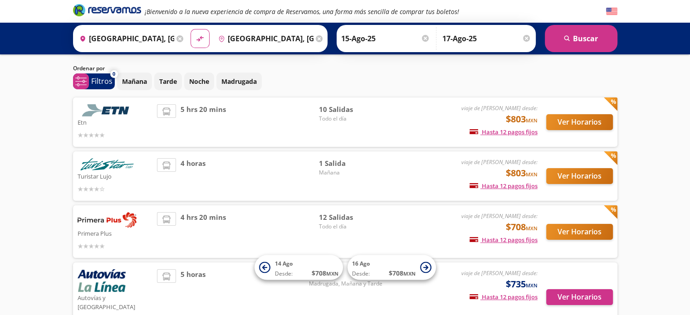
scroll to position [38, 0]
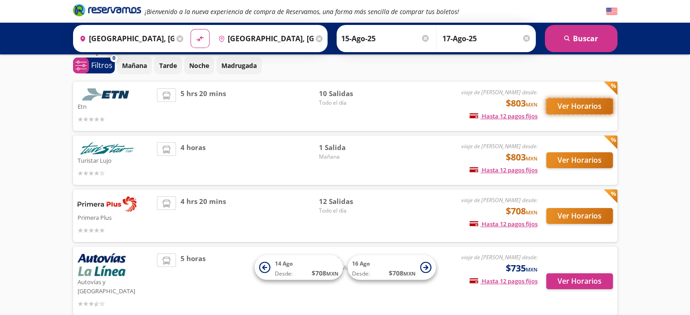
click at [568, 110] on button "Ver Horarios" at bounding box center [579, 106] width 67 height 16
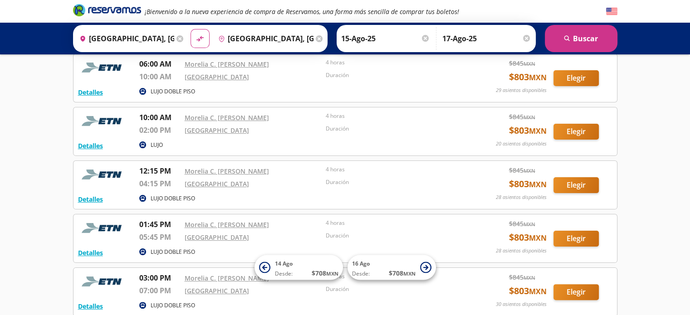
scroll to position [158, 0]
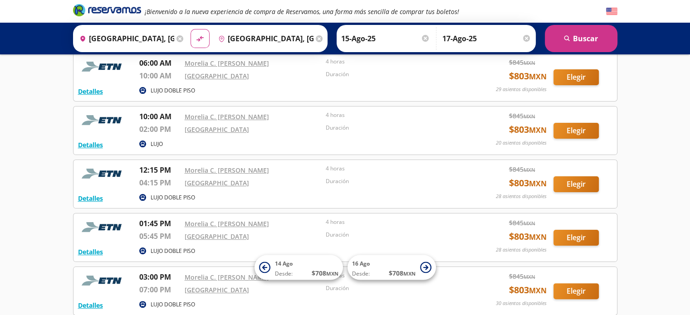
click at [163, 115] on p "10:00 AM" at bounding box center [159, 116] width 41 height 11
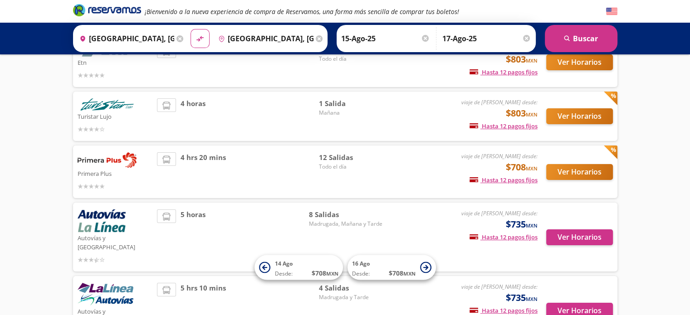
scroll to position [82, 0]
click at [564, 120] on button "Ver Horarios" at bounding box center [579, 116] width 67 height 16
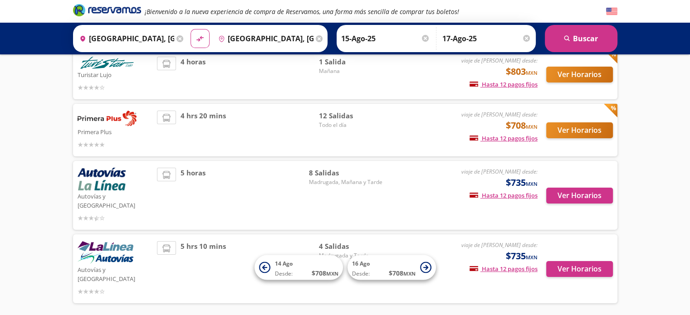
scroll to position [143, 0]
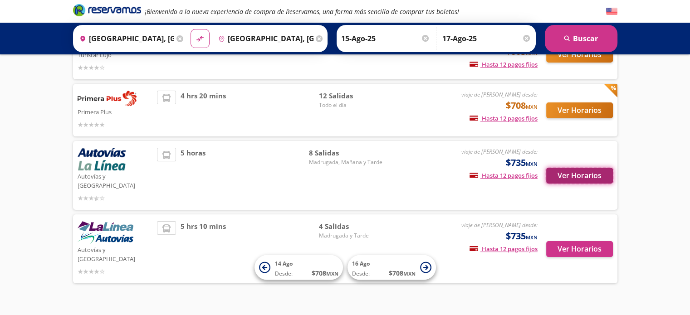
click at [564, 171] on button "Ver Horarios" at bounding box center [579, 176] width 67 height 16
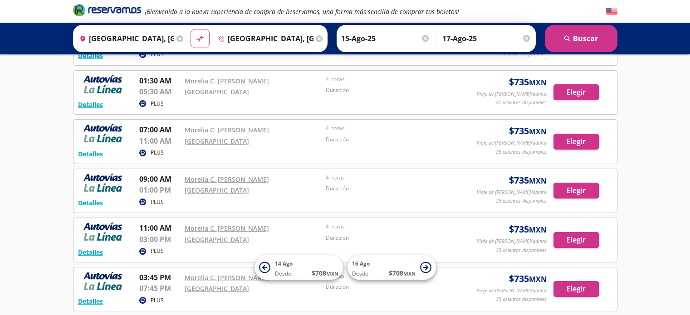
scroll to position [103, 0]
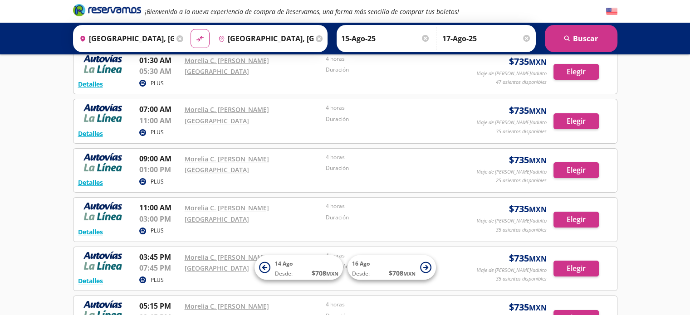
click at [152, 172] on p "01:00 PM" at bounding box center [159, 169] width 41 height 11
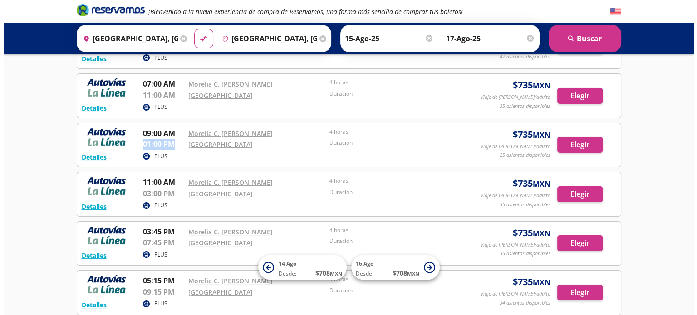
scroll to position [129, 0]
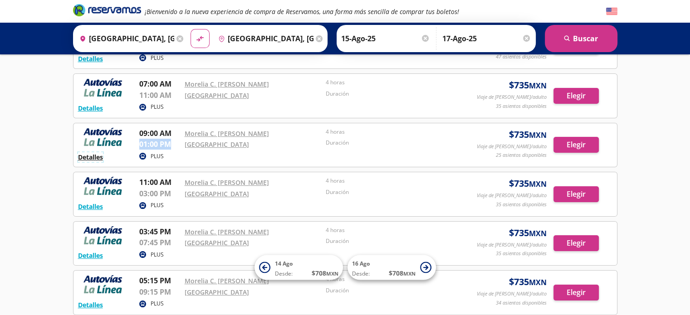
click at [97, 154] on button "Detalles" at bounding box center [90, 157] width 25 height 10
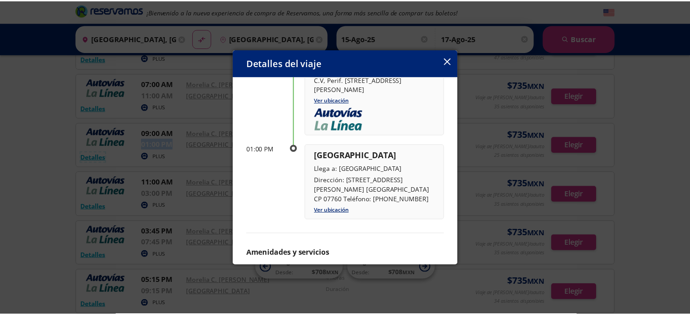
scroll to position [125, 0]
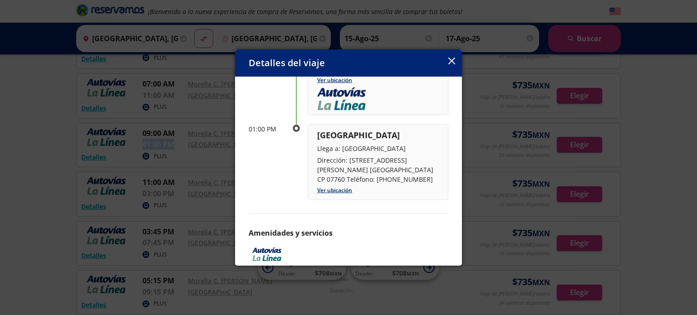
click at [452, 61] on icon "button" at bounding box center [451, 61] width 7 height 7
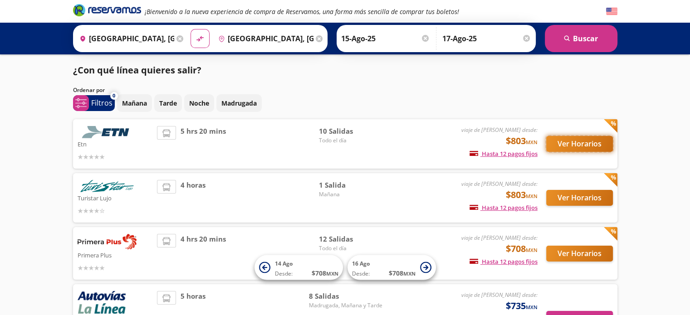
click at [580, 143] on button "Ver Horarios" at bounding box center [579, 144] width 67 height 16
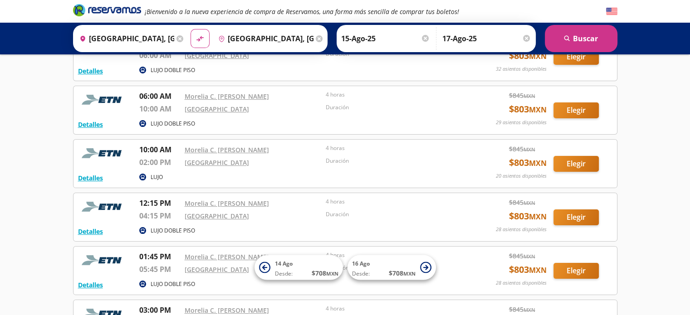
scroll to position [125, 0]
click at [146, 153] on p "10:00 AM" at bounding box center [159, 150] width 41 height 11
click at [570, 165] on button "Elegir" at bounding box center [575, 164] width 45 height 16
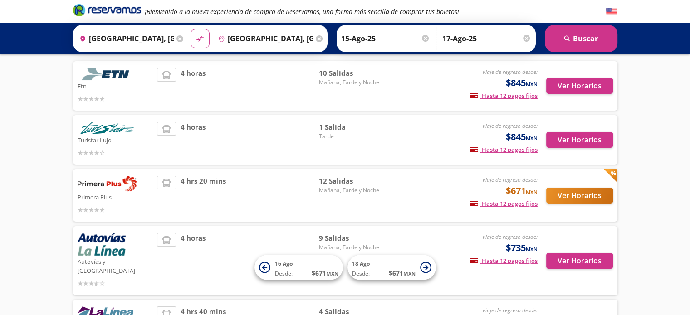
scroll to position [58, 0]
click at [330, 81] on span "Mañana, Tarde y Noche" at bounding box center [350, 82] width 63 height 8
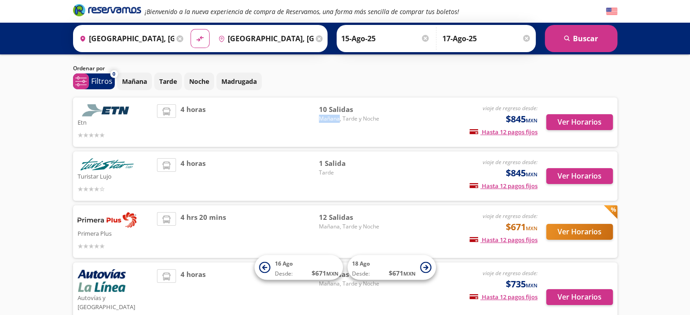
scroll to position [22, 0]
click at [568, 127] on button "Ver Horarios" at bounding box center [579, 122] width 67 height 16
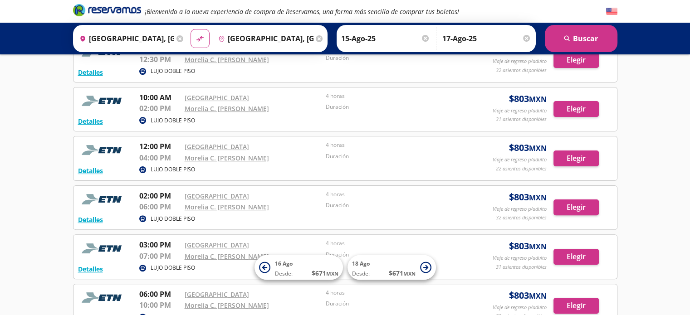
scroll to position [221, 0]
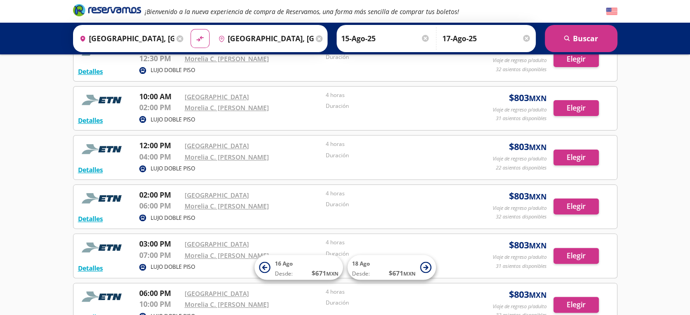
click at [161, 97] on p "10:00 AM" at bounding box center [159, 96] width 41 height 11
click at [404, 112] on div "Duración" at bounding box center [394, 107] width 137 height 11
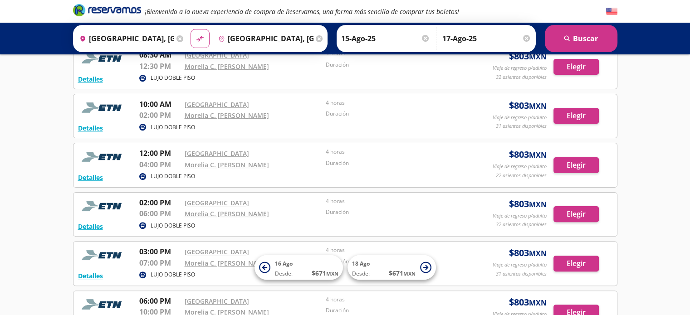
scroll to position [213, 0]
click at [538, 117] on p "Viaje de regreso p/adulto" at bounding box center [519, 118] width 54 height 8
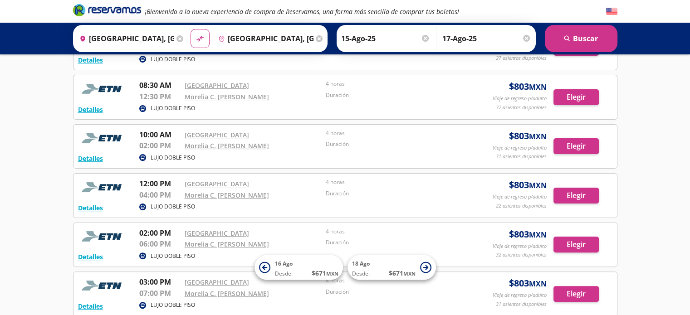
scroll to position [170, 0]
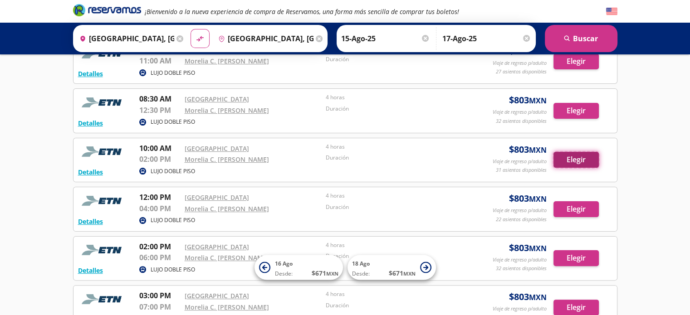
click at [572, 161] on button "Elegir" at bounding box center [575, 160] width 45 height 16
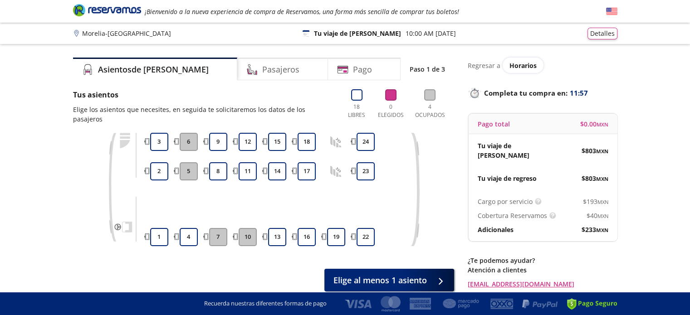
click at [123, 34] on p "Morelia - [GEOGRAPHIC_DATA]" at bounding box center [126, 34] width 89 height 10
click at [600, 34] on button "Detalles" at bounding box center [602, 32] width 30 height 12
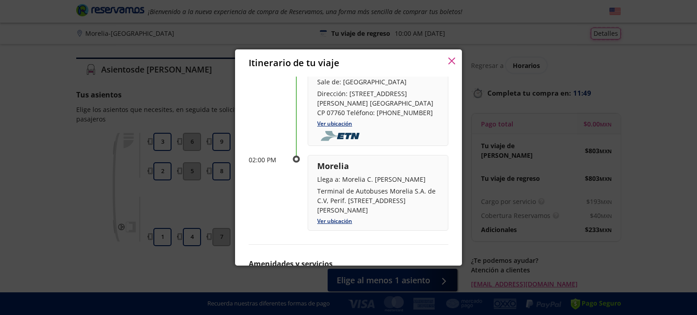
scroll to position [424, 0]
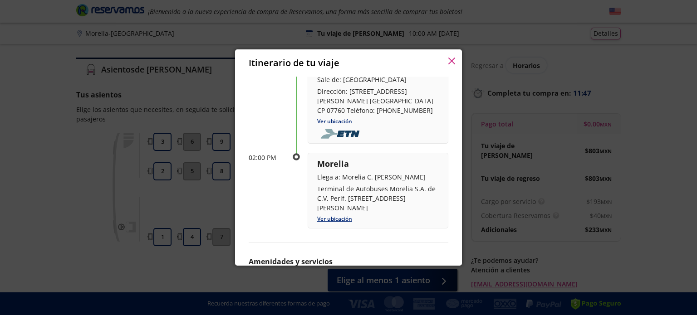
drag, startPoint x: 351, startPoint y: 190, endPoint x: 330, endPoint y: 177, distance: 24.7
click at [330, 177] on div "Morelia Llega a: Morelia C. [PERSON_NAME] Terminal de Autobuses Morelia S.A. de…" at bounding box center [378, 185] width 122 height 55
drag, startPoint x: 339, startPoint y: 183, endPoint x: 348, endPoint y: 194, distance: 14.5
click at [348, 182] on p "Llega a: Morelia C. [PERSON_NAME]" at bounding box center [378, 177] width 122 height 10
copy p "Morelia C. [PERSON_NAME]"
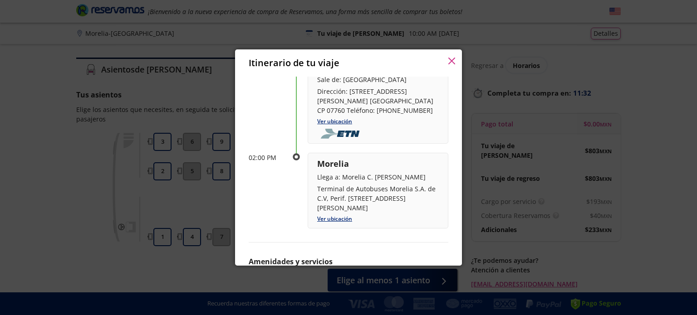
scroll to position [394, 0]
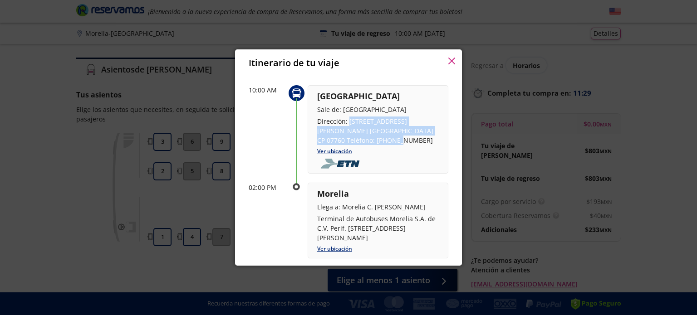
drag, startPoint x: 348, startPoint y: 127, endPoint x: 347, endPoint y: 147, distance: 20.0
click at [347, 145] on p "Dirección: [STREET_ADDRESS][PERSON_NAME] [GEOGRAPHIC_DATA] CP 07760 Teléfono: […" at bounding box center [378, 131] width 122 height 29
copy p "Eje Central [PERSON_NAME] #4907, Col. [GEOGRAPHIC_DATA] CP 07760"
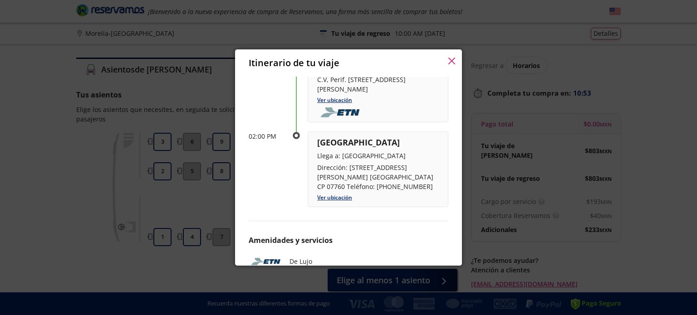
scroll to position [0, 0]
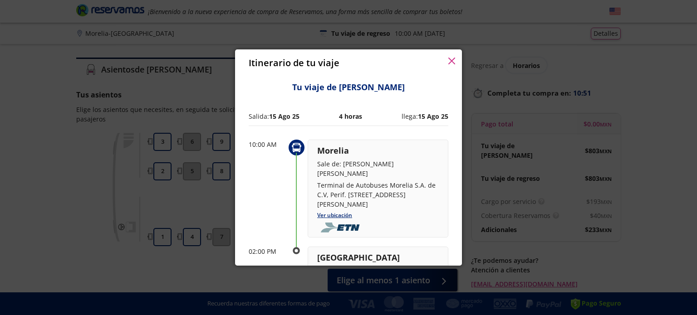
click at [451, 55] on div "Itinerario de tu viaje" at bounding box center [348, 62] width 227 height 27
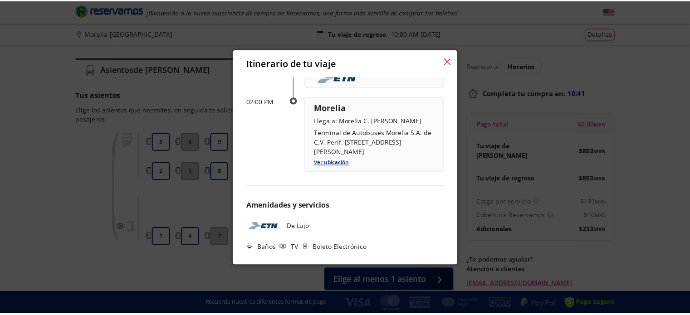
scroll to position [507, 0]
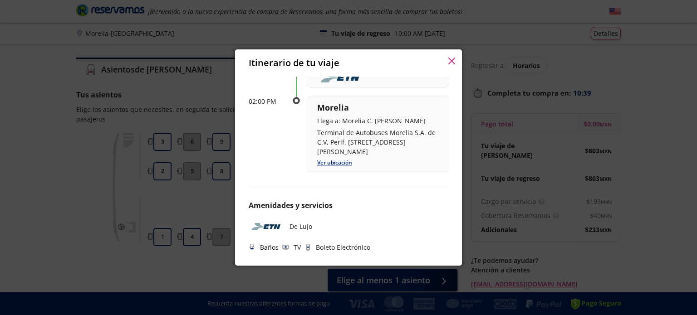
click at [450, 59] on icon "button" at bounding box center [451, 61] width 7 height 7
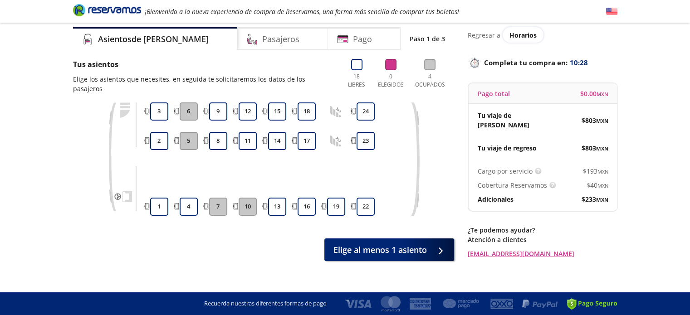
scroll to position [0, 0]
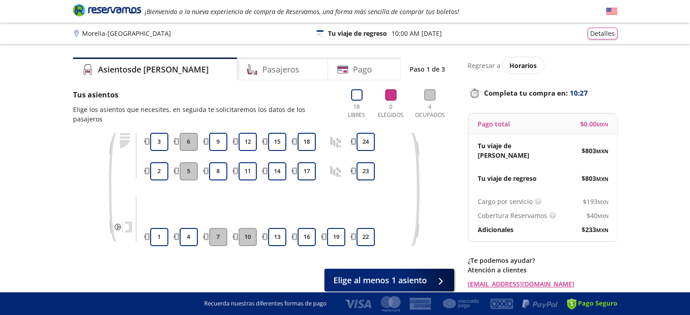
click at [152, 108] on p "Elige los asientos que necesites, en seguida te solicitaremos los datos de los …" at bounding box center [204, 114] width 262 height 19
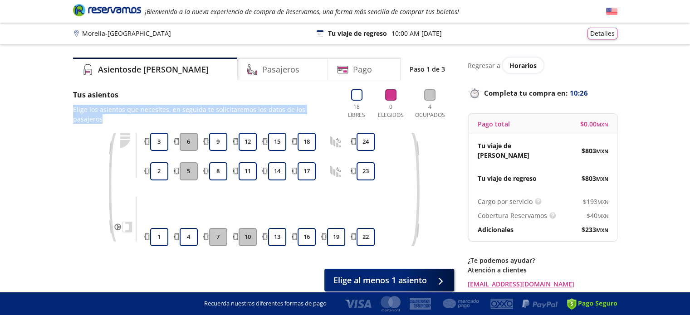
click at [152, 108] on p "Elige los asientos que necesites, en seguida te solicitaremos los datos de los …" at bounding box center [204, 114] width 262 height 19
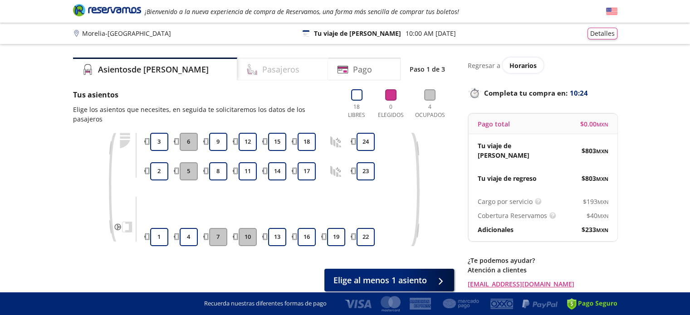
click at [262, 68] on h4 "Pasajeros" at bounding box center [280, 69] width 37 height 12
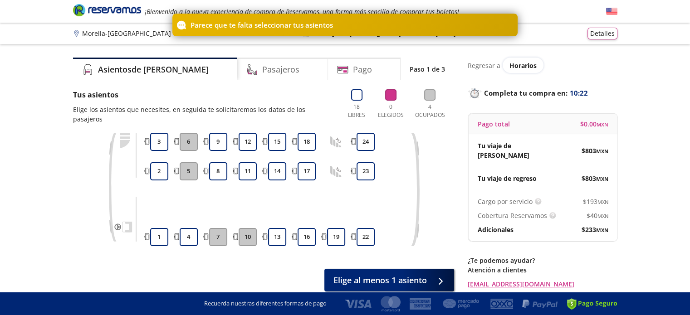
click at [233, 93] on p "Tus asientos" at bounding box center [204, 94] width 262 height 11
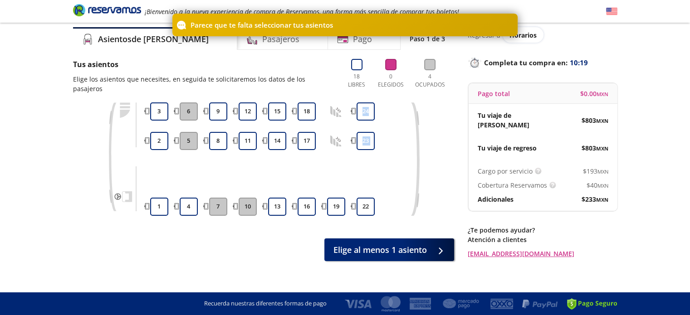
drag, startPoint x: 386, startPoint y: 178, endPoint x: 376, endPoint y: 176, distance: 10.1
click at [376, 176] on div "1 2 3 4 5 6 7 8 9 10 11 12 13 14 15 16 17 18 19 22 23 24" at bounding box center [277, 158] width 258 height 113
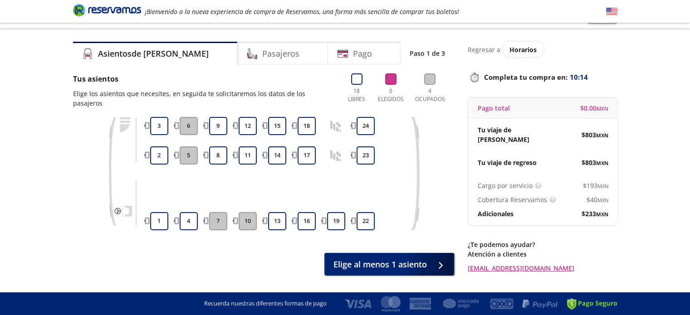
scroll to position [18, 0]
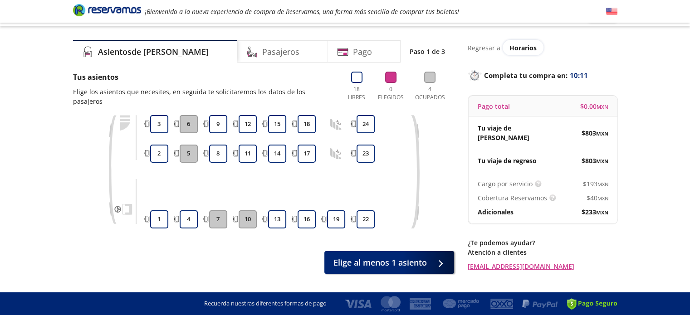
drag, startPoint x: 334, startPoint y: 172, endPoint x: 339, endPoint y: 152, distance: 20.6
click at [339, 152] on div "19" at bounding box center [336, 171] width 23 height 113
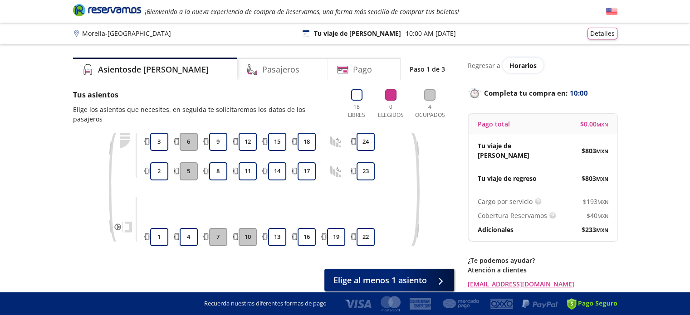
scroll to position [30, 0]
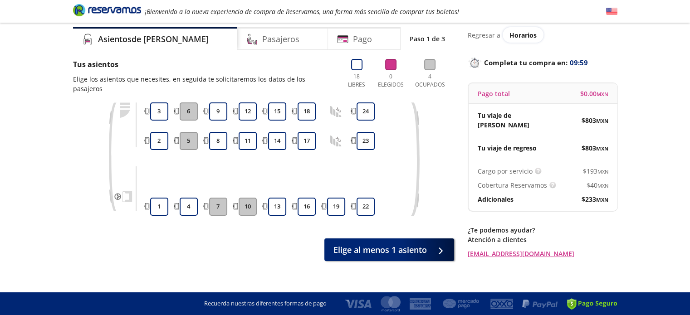
drag, startPoint x: 422, startPoint y: 180, endPoint x: 400, endPoint y: 177, distance: 22.0
click at [400, 177] on div "1 2 3 4 5 6 7 8 9 10 11 12 13 14 15 16 17 18 19 22 23 24" at bounding box center [263, 165] width 381 height 127
click at [287, 198] on div "13" at bounding box center [277, 207] width 23 height 18
click at [282, 198] on button "13" at bounding box center [277, 207] width 18 height 18
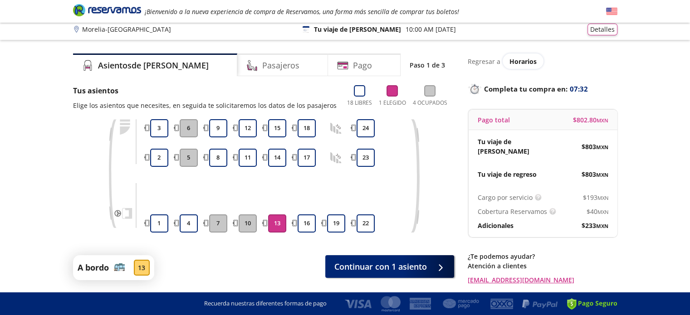
scroll to position [33, 0]
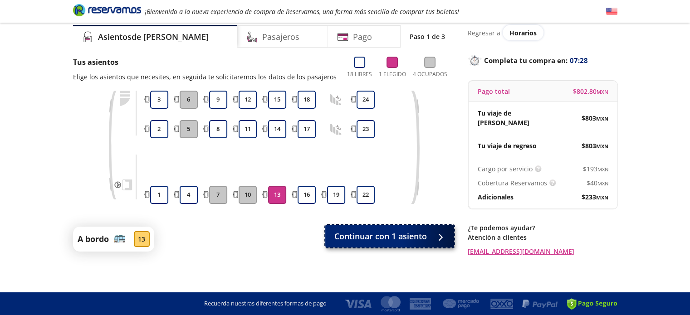
click at [426, 240] on span "Continuar con 1 asiento" at bounding box center [380, 236] width 93 height 12
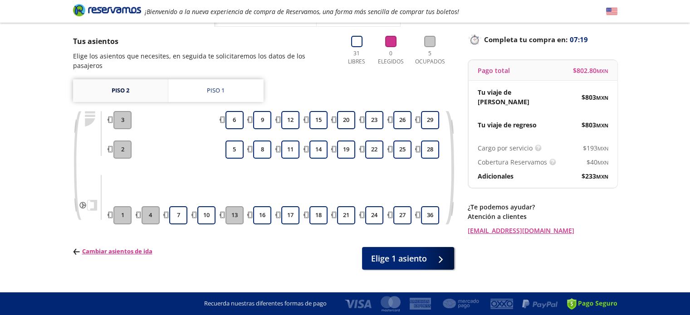
scroll to position [54, 0]
click at [196, 87] on link "Piso 1" at bounding box center [215, 90] width 95 height 23
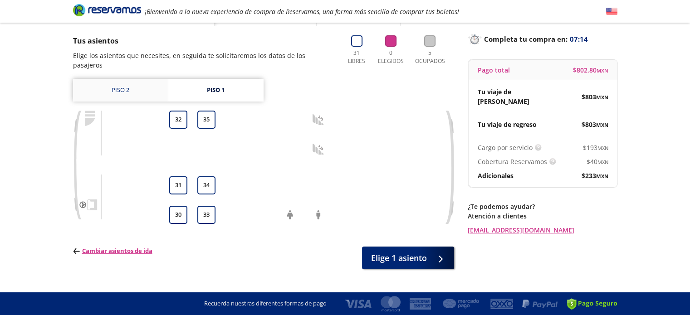
click at [142, 82] on link "Piso 2" at bounding box center [120, 90] width 95 height 23
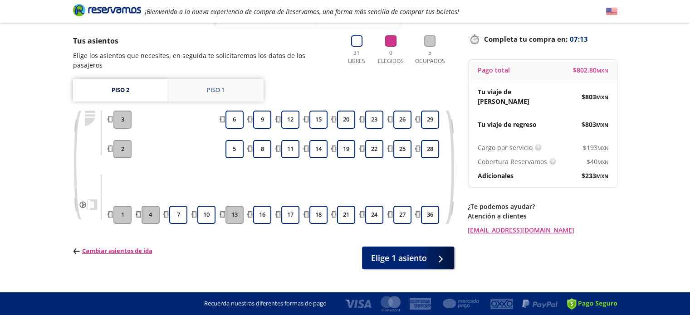
click at [185, 82] on link "Piso 1" at bounding box center [215, 90] width 95 height 23
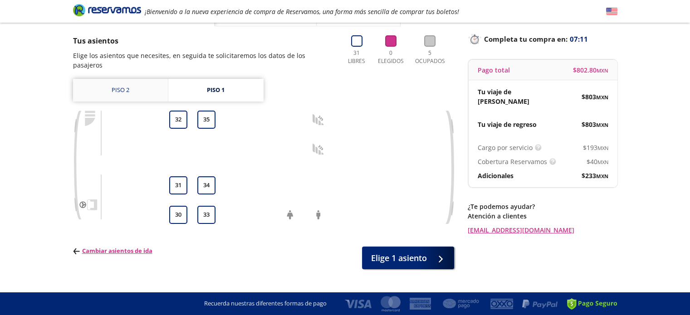
click at [141, 79] on link "Piso 2" at bounding box center [120, 90] width 95 height 23
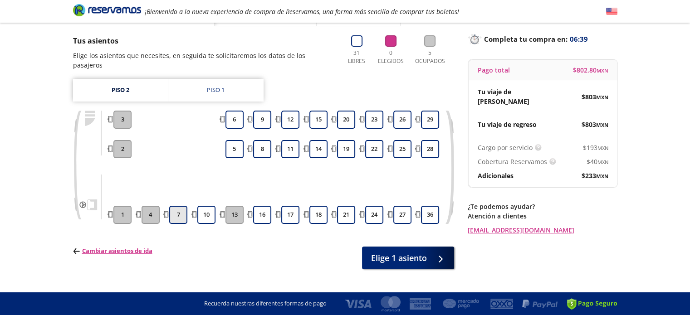
click at [183, 206] on button "7" at bounding box center [178, 215] width 18 height 18
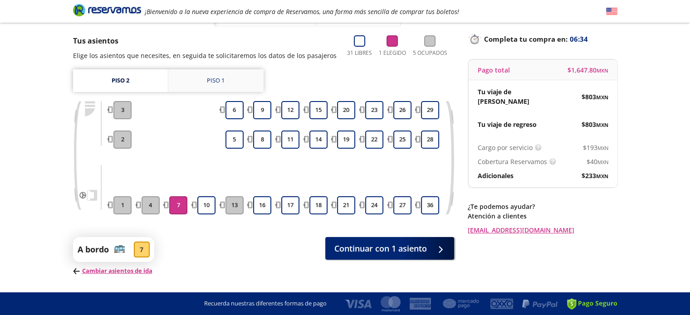
click at [212, 87] on link "Piso 1" at bounding box center [215, 80] width 95 height 23
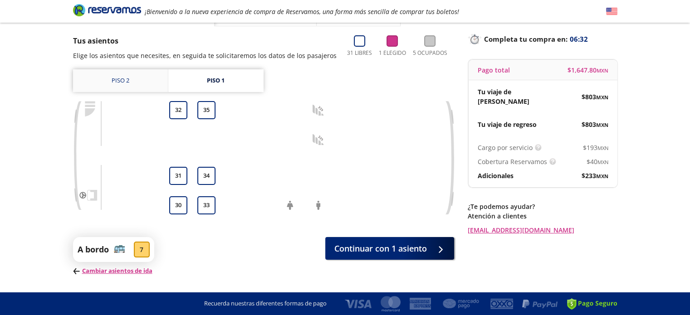
click at [144, 74] on link "Piso 2" at bounding box center [120, 80] width 95 height 23
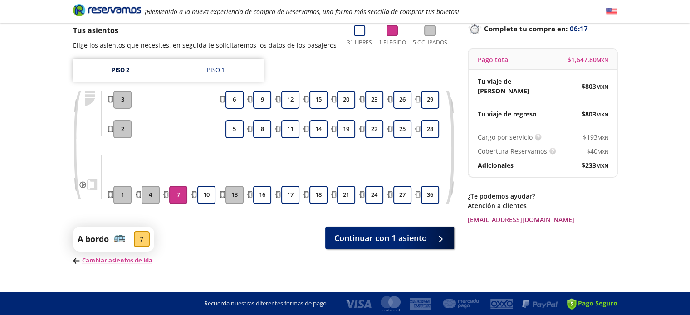
scroll to position [78, 0]
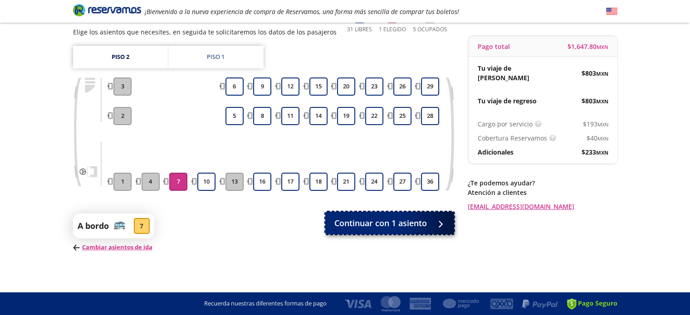
click at [395, 227] on span "Continuar con 1 asiento" at bounding box center [380, 223] width 93 height 12
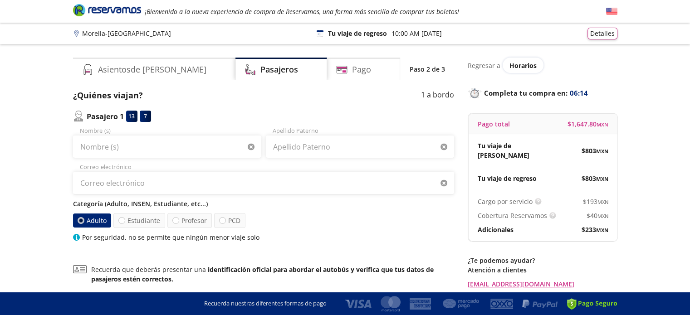
scroll to position [29, 0]
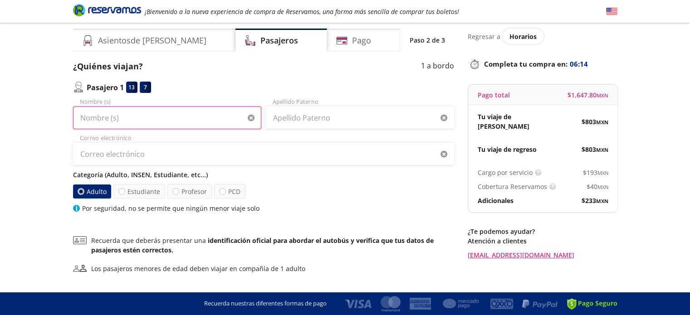
click at [159, 122] on input "Nombre (s)" at bounding box center [167, 118] width 188 height 23
type input "[DEMOGRAPHIC_DATA]"
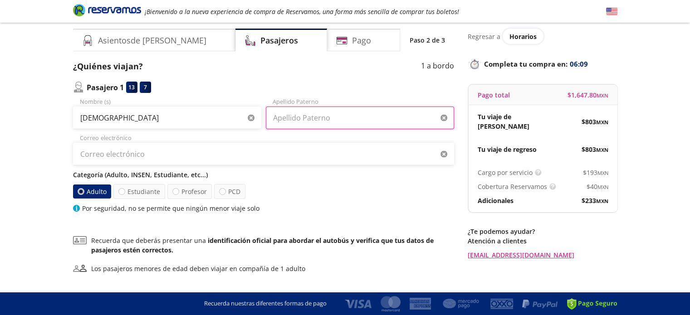
click at [290, 117] on input "Apellido Paterno" at bounding box center [360, 118] width 188 height 23
type input "[PERSON_NAME]"
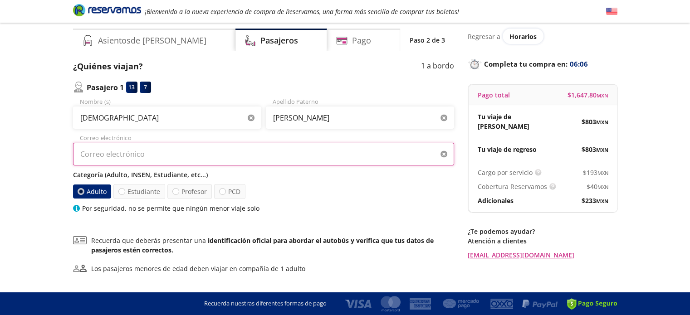
click at [154, 156] on input "Correo electrónico" at bounding box center [263, 154] width 381 height 23
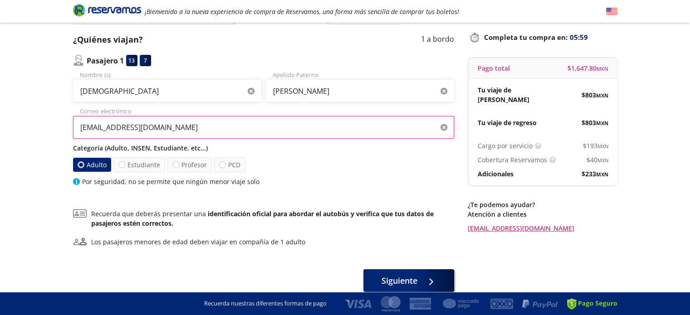
scroll to position [60, 0]
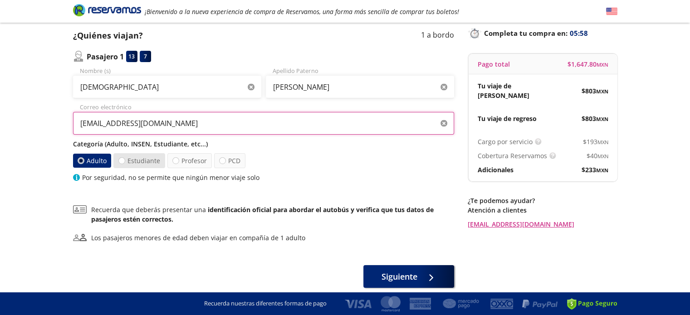
type input "[EMAIL_ADDRESS][DOMAIN_NAME]"
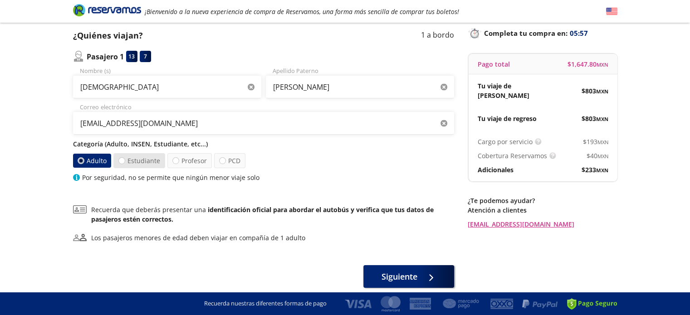
click at [137, 164] on label "Estudiante" at bounding box center [139, 160] width 52 height 15
click at [125, 164] on input "Estudiante" at bounding box center [122, 161] width 6 height 6
radio input "true"
click at [94, 161] on label "Adulto" at bounding box center [92, 160] width 39 height 15
click at [84, 161] on input "Adulto" at bounding box center [81, 161] width 6 height 6
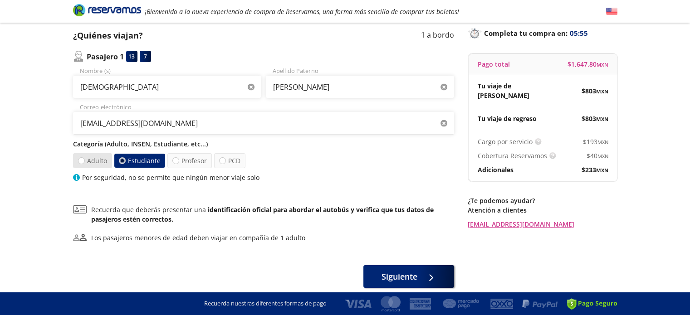
radio input "true"
radio input "false"
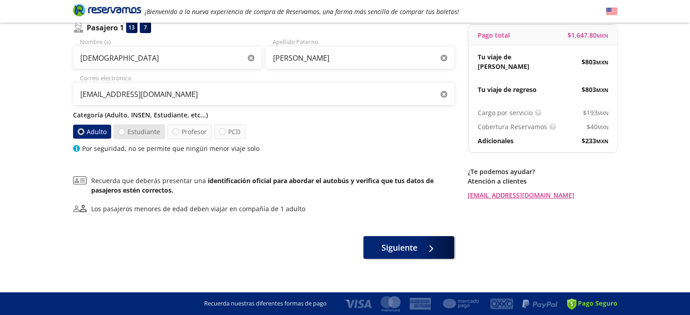
scroll to position [96, 0]
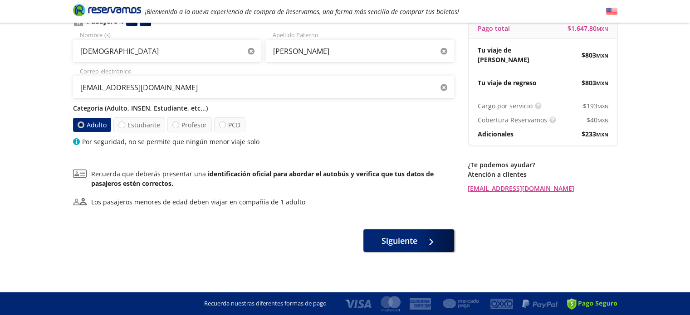
click at [117, 173] on p "Recuerda que deberás presentar una identificación oficial para abordar el autob…" at bounding box center [272, 178] width 363 height 19
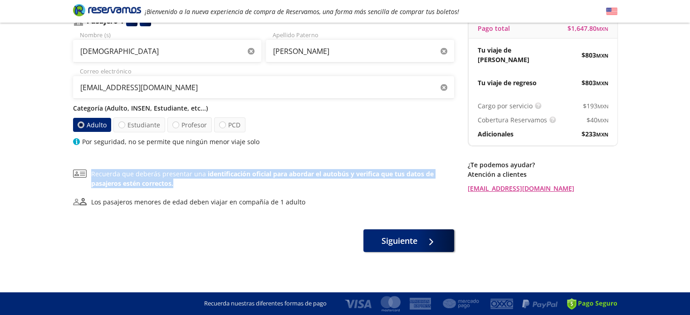
click at [117, 173] on p "Recuerda que deberás presentar una identificación oficial para abordar el autob…" at bounding box center [272, 178] width 363 height 19
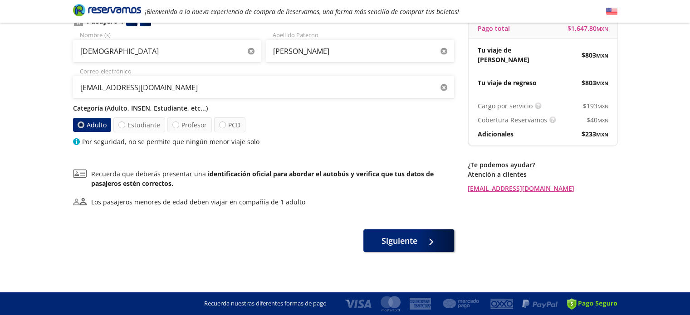
click at [114, 203] on div "Los pasajeros menores de edad deben viajar en compañía de 1 adulto" at bounding box center [198, 202] width 214 height 10
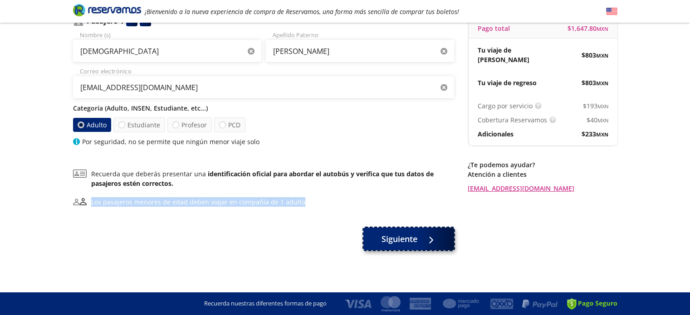
click at [420, 244] on button "Siguiente" at bounding box center [408, 239] width 91 height 23
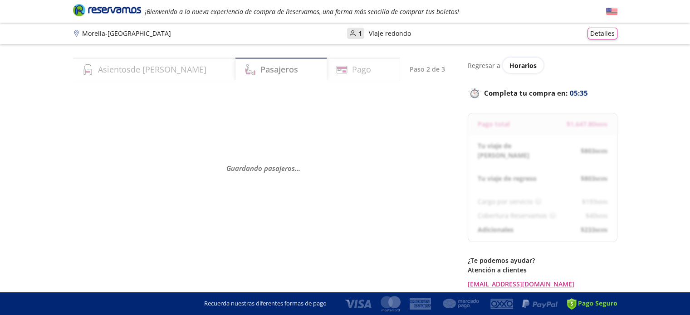
scroll to position [27, 0]
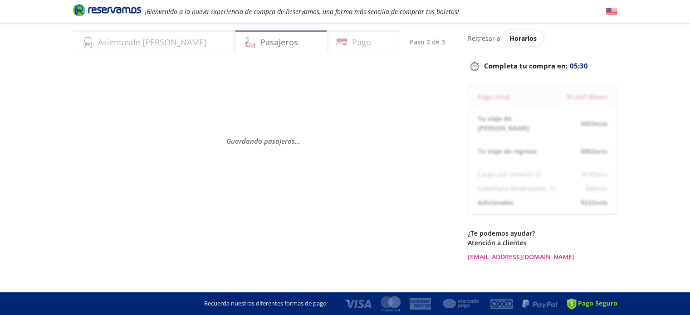
select select "MX"
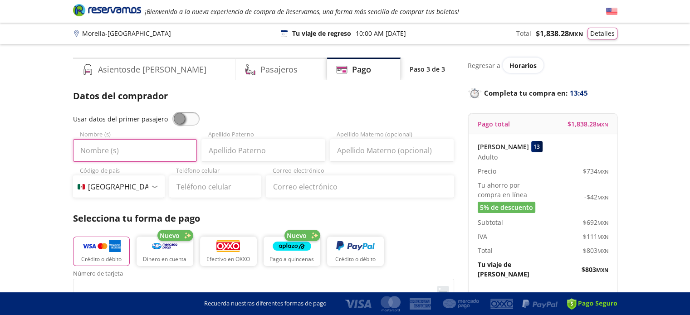
click at [141, 146] on input "Nombre (s)" at bounding box center [135, 150] width 124 height 23
click at [138, 147] on input "Nombre (s)" at bounding box center [135, 150] width 124 height 23
type input "[DEMOGRAPHIC_DATA]"
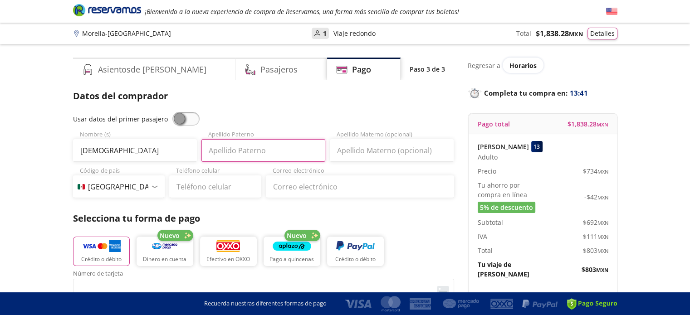
click at [225, 150] on input "Apellido Paterno" at bounding box center [263, 150] width 124 height 23
type input "[PERSON_NAME]"
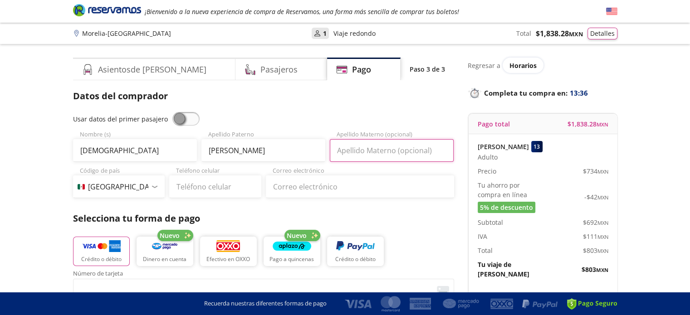
click at [381, 146] on input "Apellido Materno (opcional)" at bounding box center [392, 150] width 124 height 23
type input "Rojas"
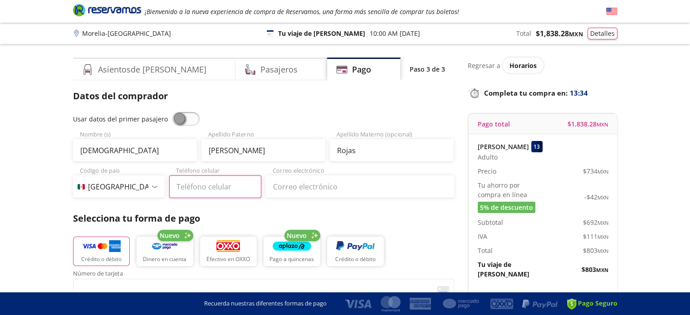
click at [242, 185] on input "Teléfono celular" at bounding box center [215, 186] width 92 height 23
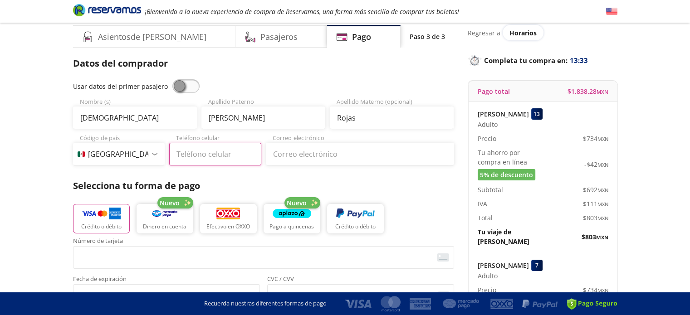
click at [232, 153] on input "Teléfono celular" at bounding box center [215, 154] width 92 height 23
type input "[PHONE_NUMBER]"
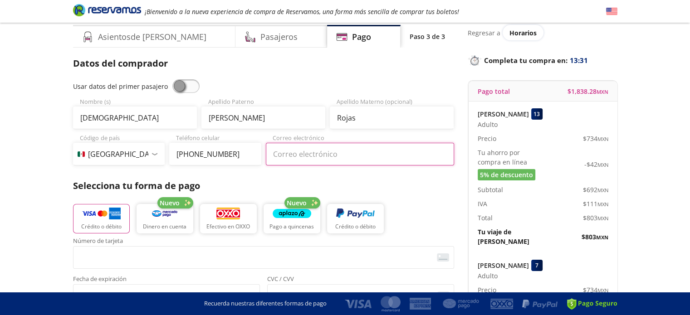
click at [293, 163] on input "Correo electrónico" at bounding box center [360, 154] width 188 height 23
type input "[EMAIL_ADDRESS][DOMAIN_NAME]"
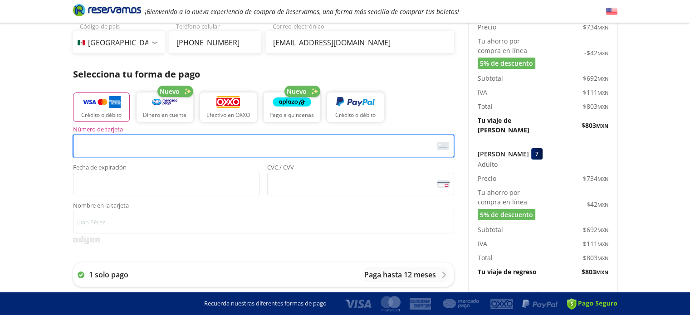
scroll to position [145, 0]
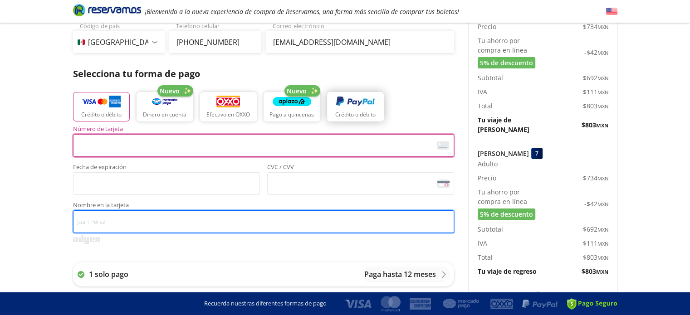
type input "[PERSON_NAME]"
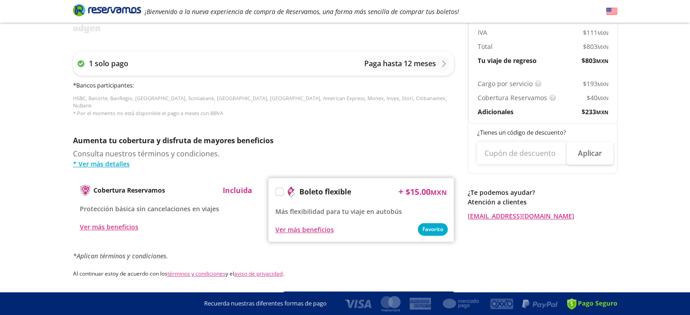
scroll to position [406, 0]
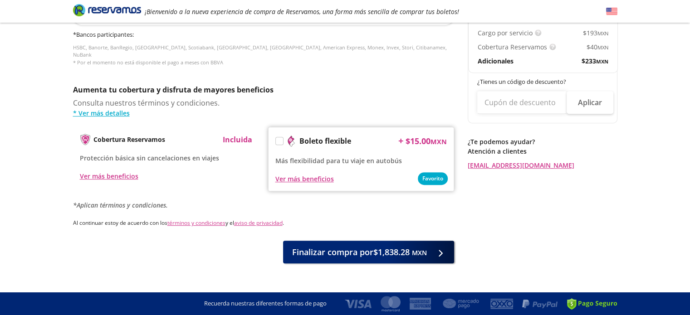
click at [283, 137] on div at bounding box center [279, 141] width 8 height 8
click at [275, 137] on div at bounding box center [279, 141] width 8 height 8
click at [280, 137] on label at bounding box center [279, 140] width 7 height 7
click at [280, 140] on input "Boleto flexible" at bounding box center [279, 143] width 6 height 6
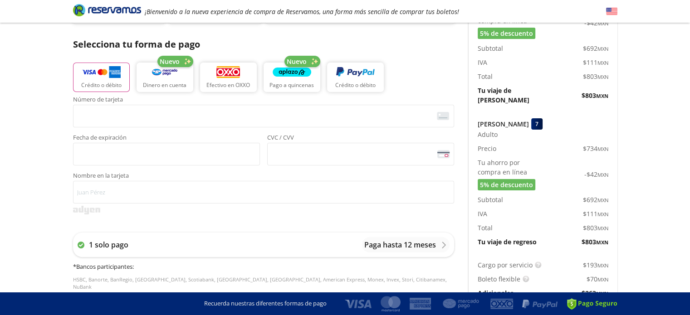
scroll to position [165, 0]
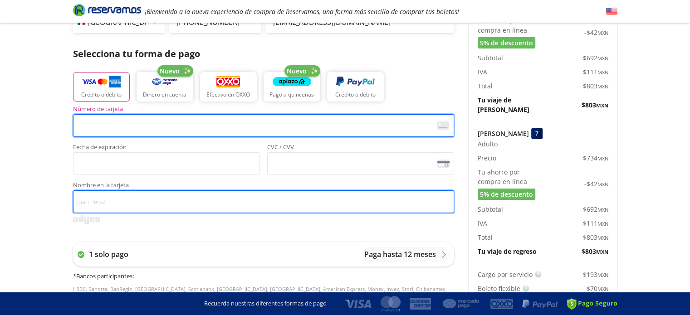
type input "[PERSON_NAME]"
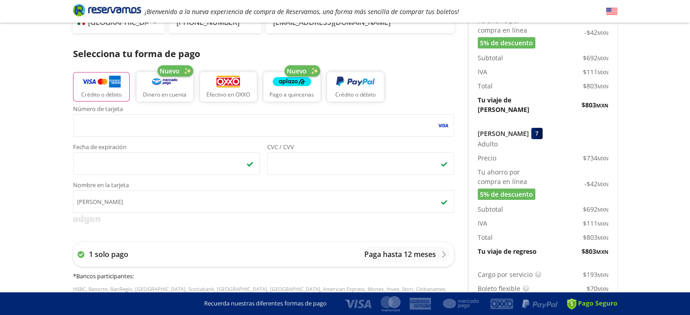
click at [0, 182] on div "Group 9 Created with Sketch. Pago Morelia - [GEOGRAPHIC_DATA] ¡Bienvenido a la …" at bounding box center [345, 201] width 690 height 733
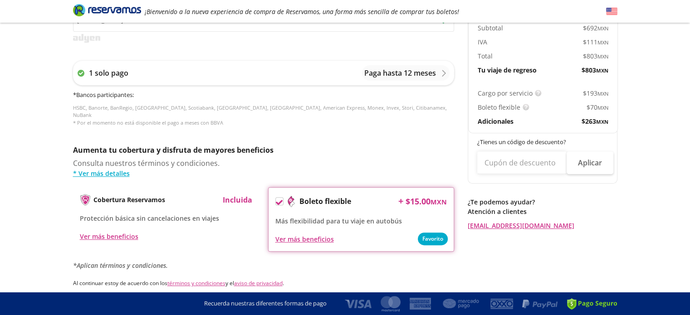
scroll to position [410, 0]
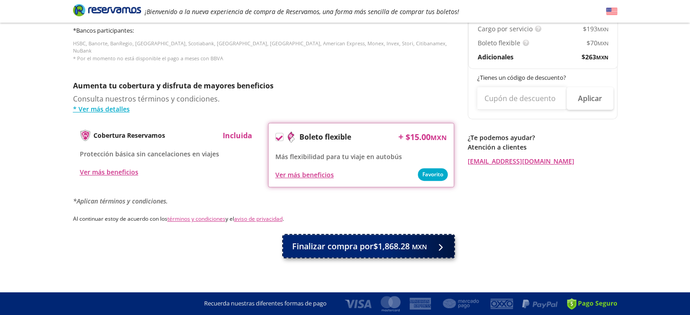
click at [340, 240] on span "Finalizar compra por $1,868.28 MXN" at bounding box center [359, 246] width 135 height 12
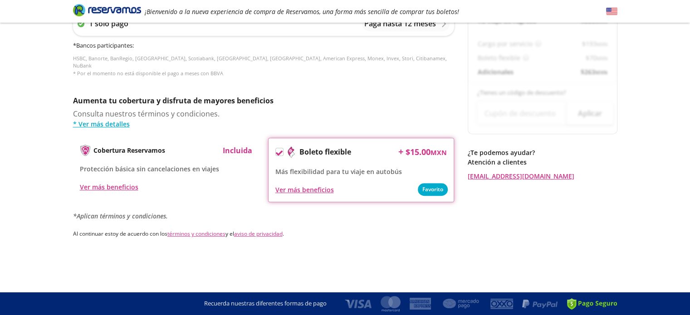
scroll to position [0, 0]
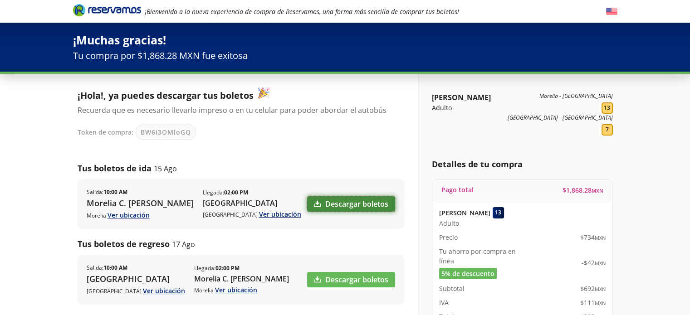
click at [372, 212] on link "Descargar boletos" at bounding box center [351, 203] width 88 height 15
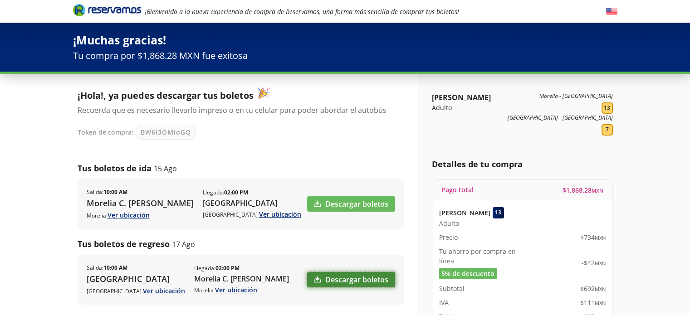
click at [338, 288] on link "Descargar boletos" at bounding box center [351, 279] width 88 height 15
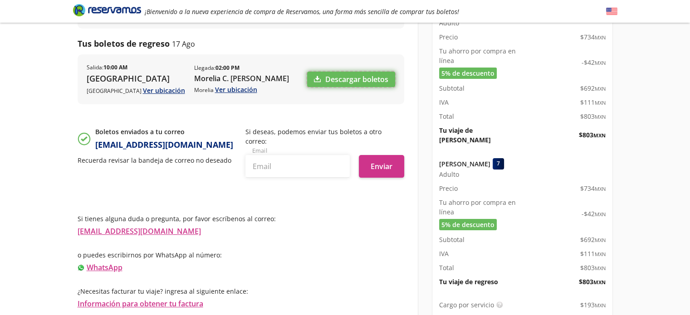
scroll to position [203, 0]
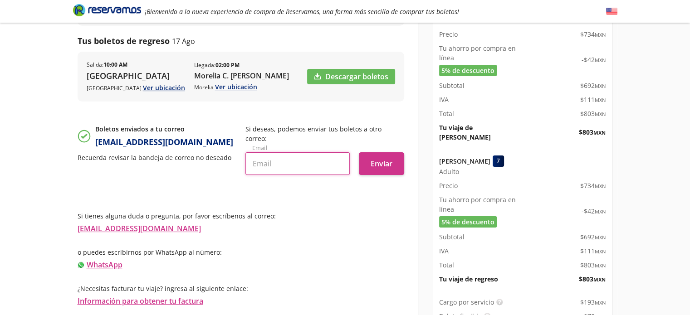
click at [287, 174] on input "text" at bounding box center [297, 163] width 104 height 23
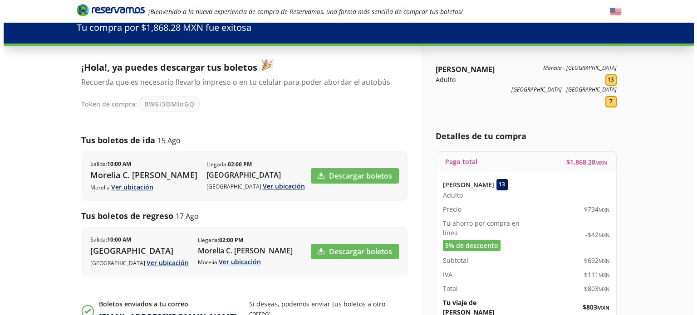
scroll to position [0, 0]
